Goal: Transaction & Acquisition: Purchase product/service

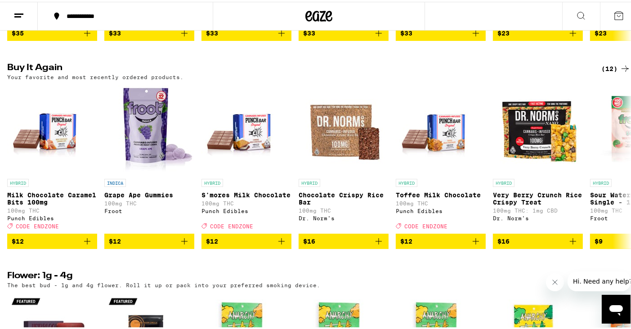
scroll to position [727, 0]
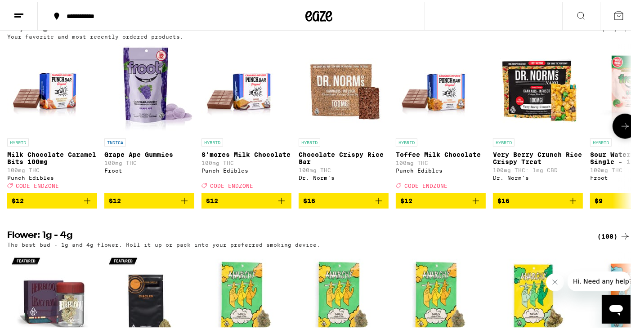
click at [380, 205] on icon "Add to bag" at bounding box center [378, 199] width 11 height 11
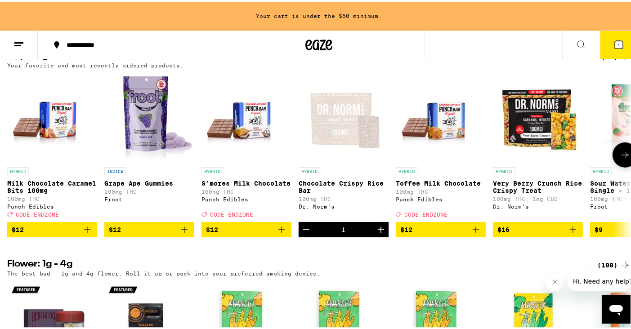
scroll to position [755, 0]
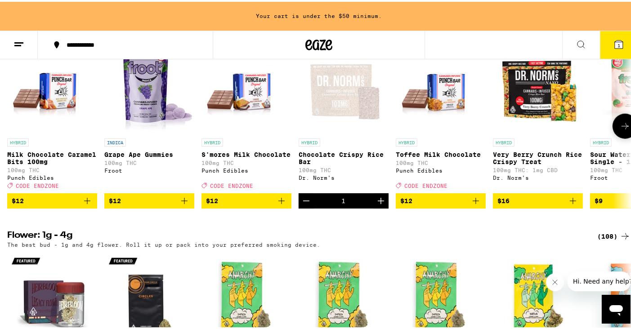
click at [380, 205] on icon "Increment" at bounding box center [381, 199] width 11 height 11
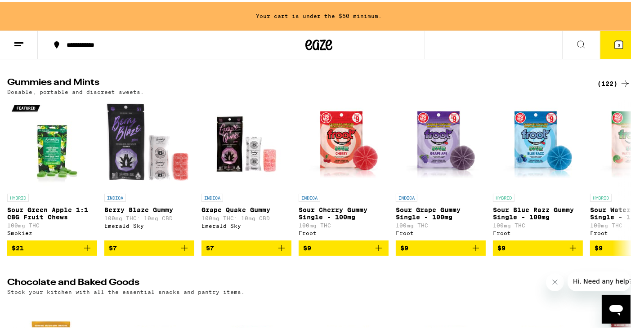
scroll to position [2620, 0]
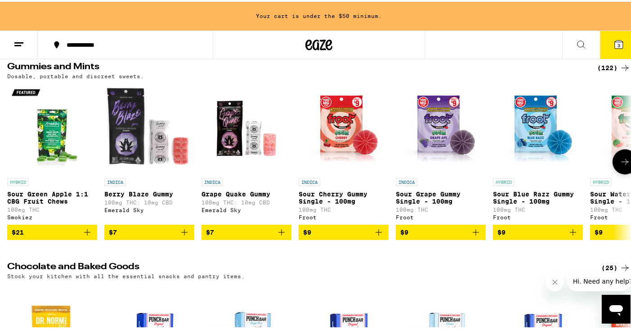
click at [477, 236] on icon "Add to bag" at bounding box center [476, 230] width 11 height 11
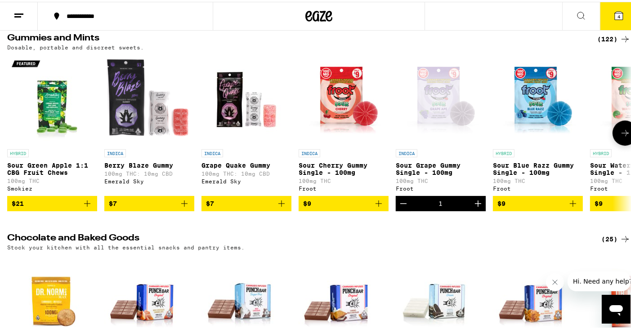
scroll to position [2591, 0]
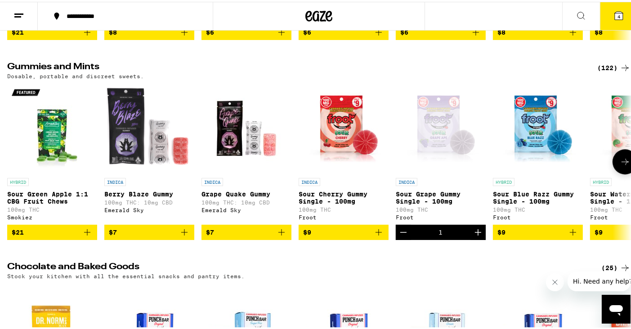
click at [477, 236] on icon "Increment" at bounding box center [478, 230] width 11 height 11
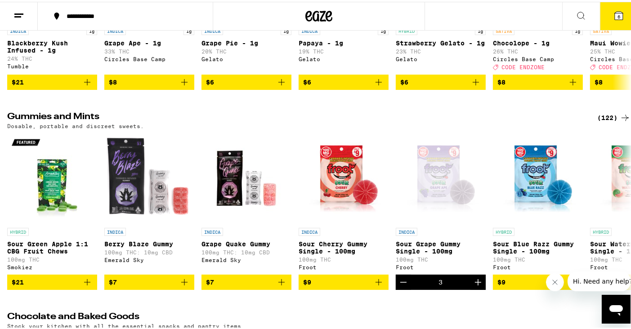
scroll to position [2587, 0]
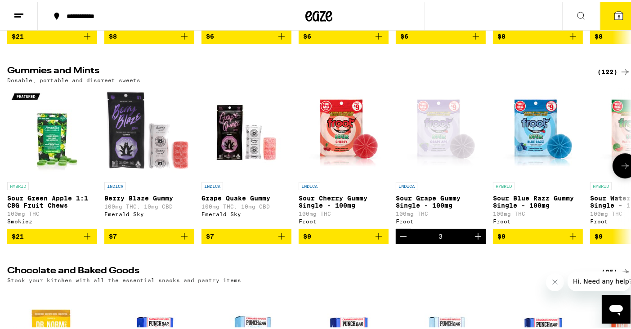
click at [378, 240] on icon "Add to bag" at bounding box center [378, 234] width 11 height 11
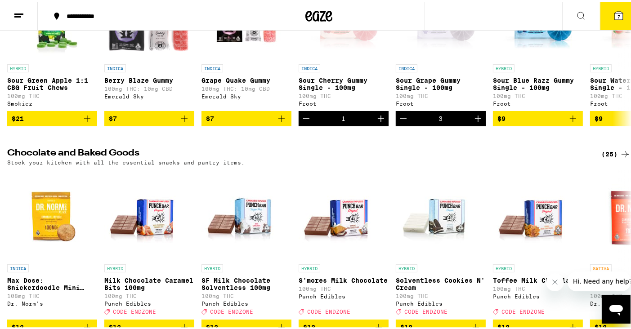
scroll to position [2883, 0]
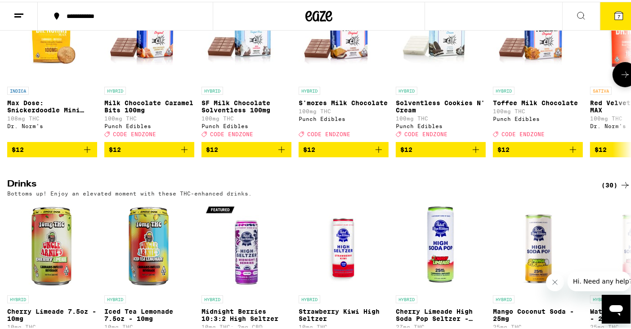
click at [574, 153] on icon "Add to bag" at bounding box center [573, 148] width 11 height 11
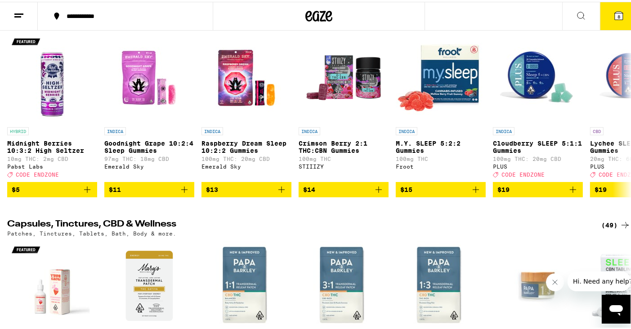
scroll to position [3270, 0]
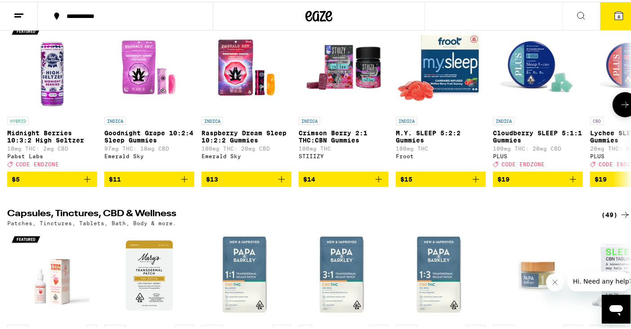
click at [477, 183] on icon "Add to bag" at bounding box center [476, 177] width 11 height 11
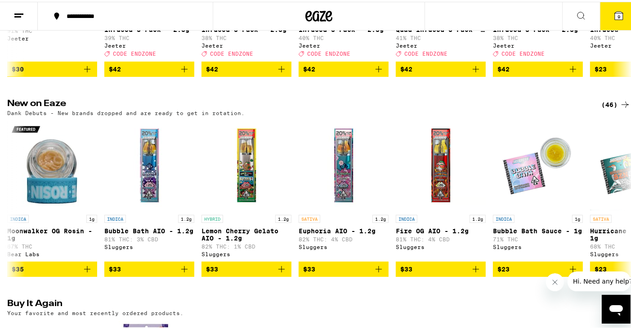
scroll to position [0, 0]
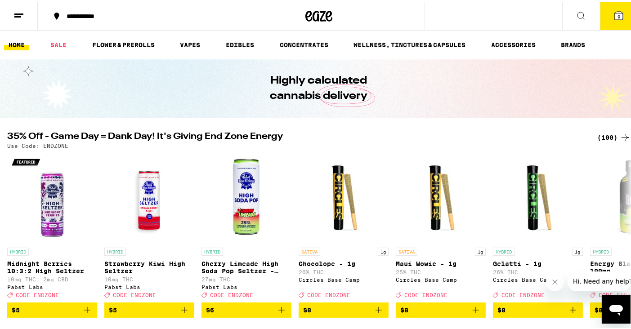
click at [615, 19] on button "9" at bounding box center [619, 14] width 38 height 28
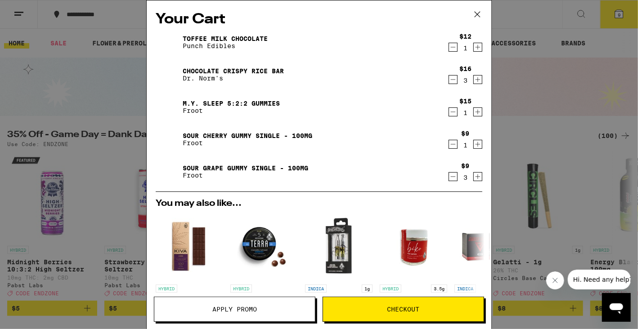
click at [378, 306] on button "Checkout" at bounding box center [404, 309] width 162 height 25
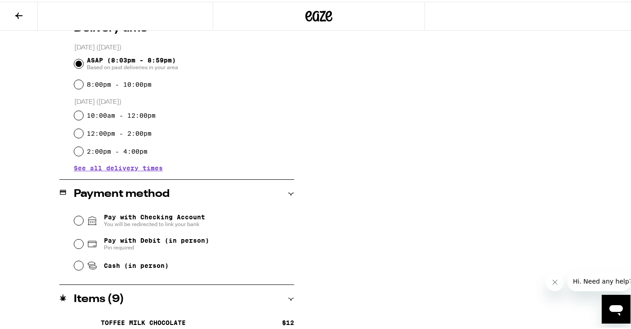
scroll to position [274, 0]
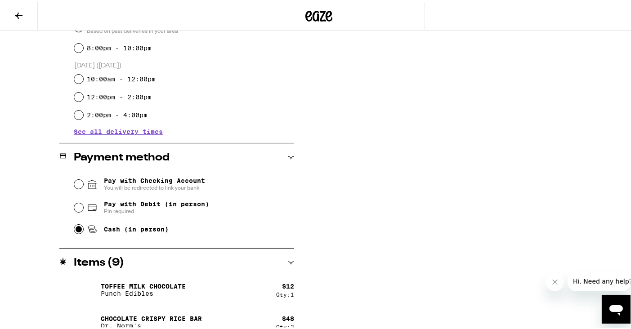
click at [77, 232] on input "Cash (in person)" at bounding box center [78, 227] width 9 height 9
radio input "true"
click at [77, 232] on input "Cash (in person)" at bounding box center [78, 227] width 9 height 9
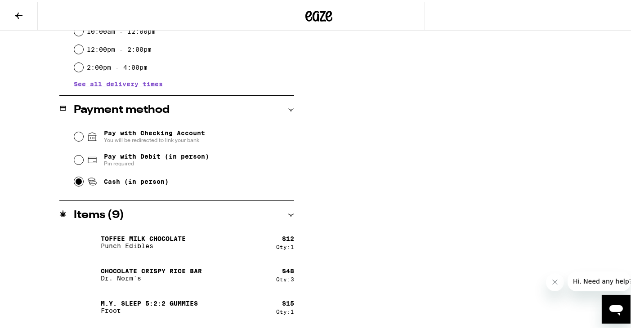
scroll to position [337, 0]
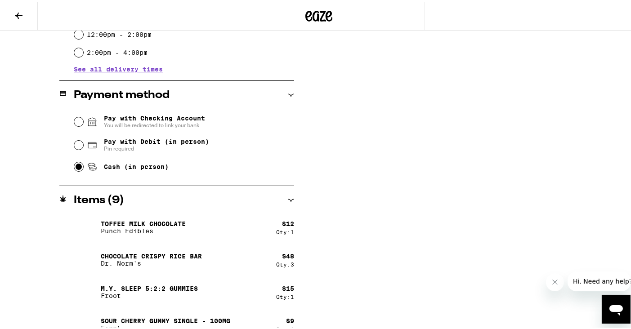
click at [86, 259] on img at bounding box center [86, 258] width 25 height 25
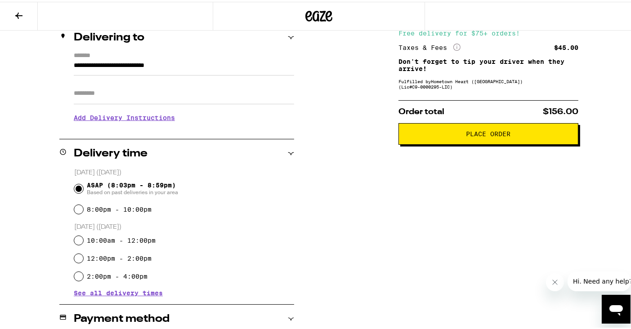
scroll to position [0, 0]
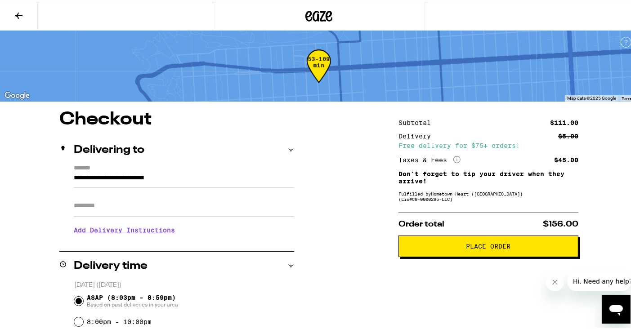
click at [18, 15] on icon at bounding box center [18, 14] width 7 height 6
click at [19, 16] on icon at bounding box center [18, 14] width 11 height 11
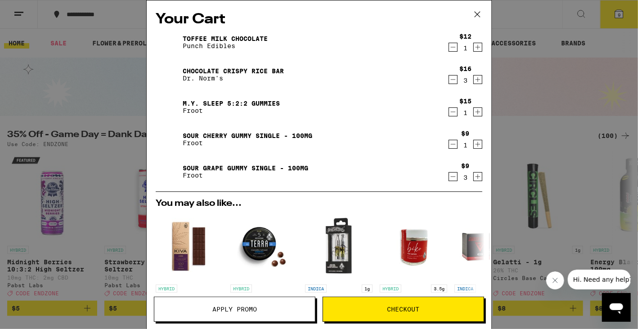
click at [476, 80] on icon "Increment" at bounding box center [478, 79] width 5 height 5
click at [398, 306] on span "Checkout" at bounding box center [403, 309] width 32 height 6
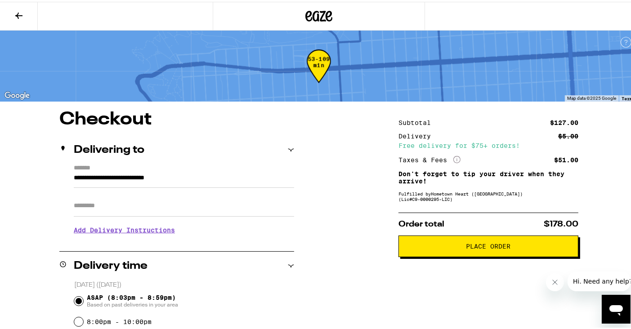
click at [505, 245] on span "Place Order" at bounding box center [489, 245] width 45 height 6
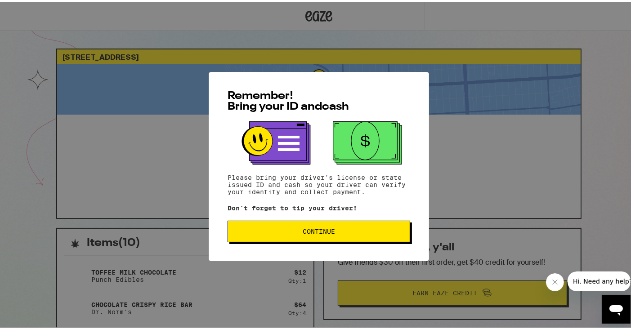
click at [328, 232] on span "Continue" at bounding box center [319, 230] width 32 height 6
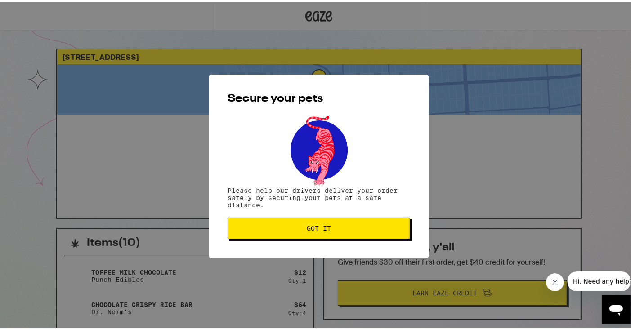
click at [492, 197] on div "Secure your pets Please help our drivers deliver your order safely by securing …" at bounding box center [319, 164] width 638 height 329
